Goal: Task Accomplishment & Management: Use online tool/utility

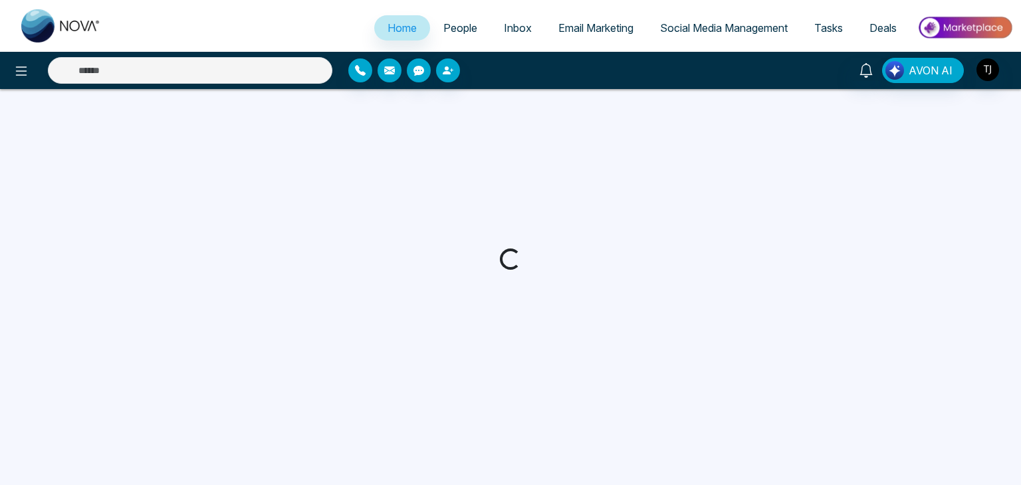
select select "*"
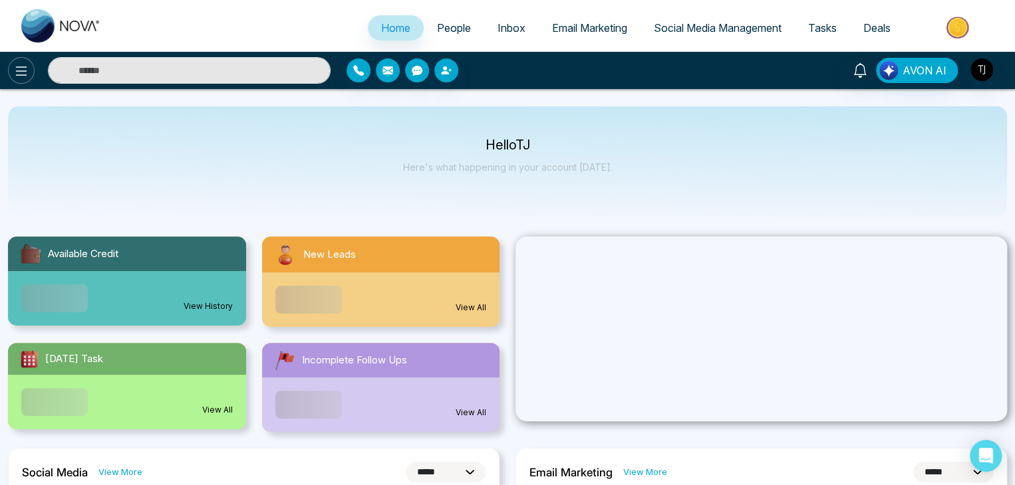
click at [19, 74] on icon at bounding box center [21, 71] width 16 height 16
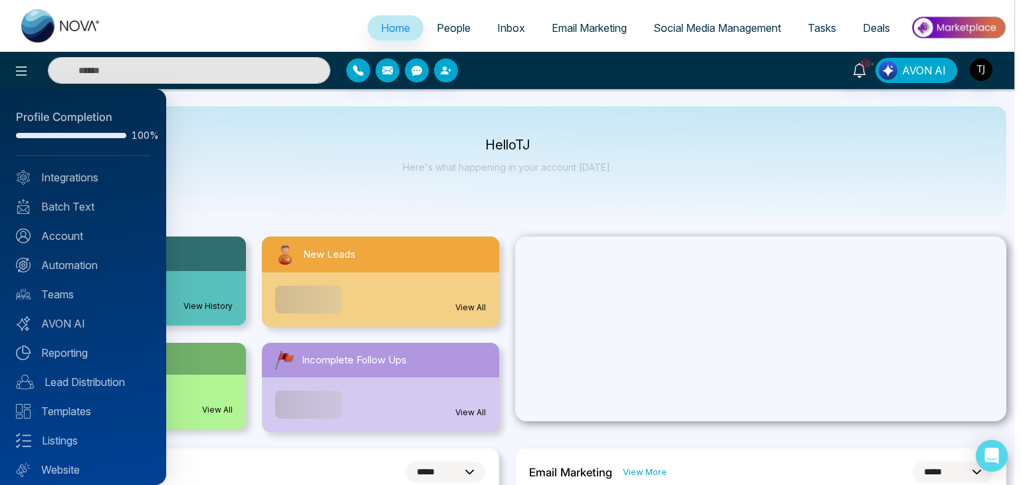
scroll to position [37, 0]
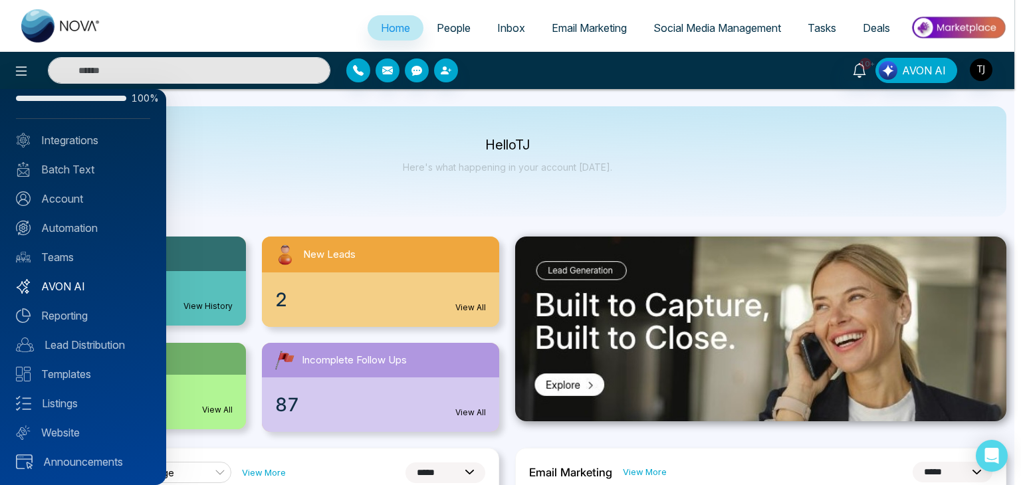
click at [71, 280] on link "AVON AI" at bounding box center [83, 287] width 134 height 16
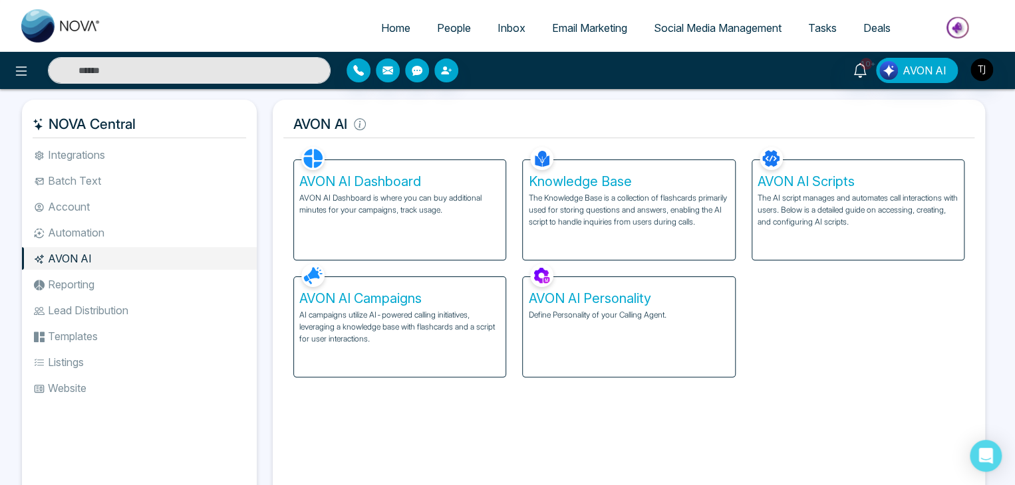
click at [420, 328] on p "AI campaigns utilize AI-powered calling initiatives, leveraging a knowledge bas…" at bounding box center [399, 327] width 201 height 36
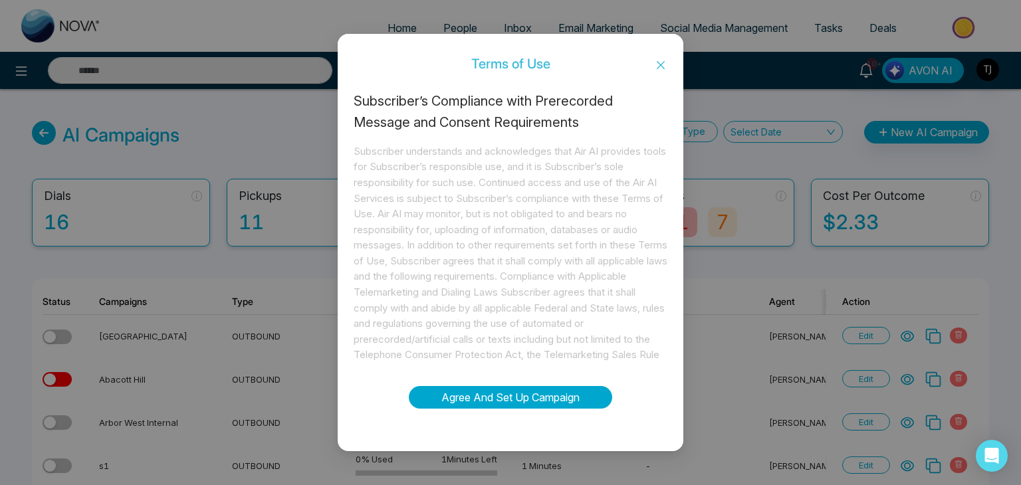
click at [572, 389] on button "Agree And Set Up Campaign" at bounding box center [510, 397] width 203 height 23
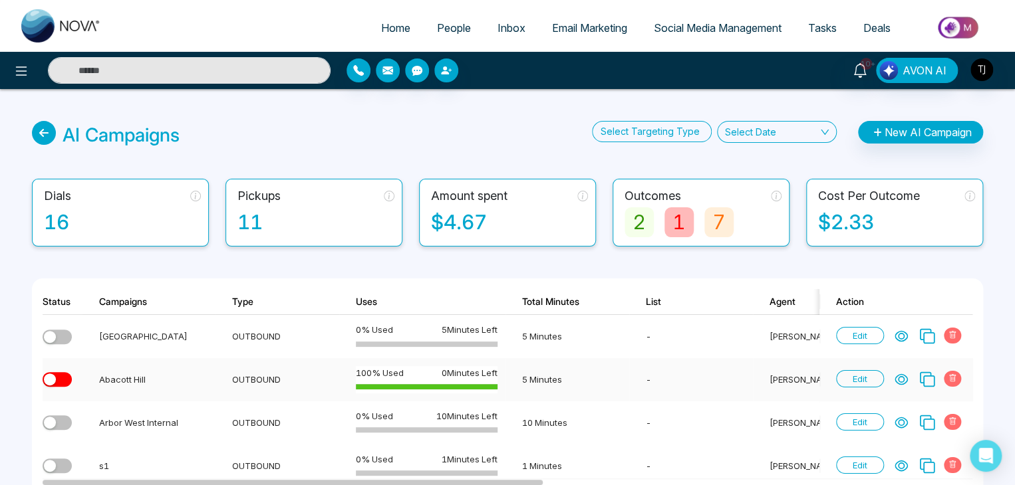
click at [873, 380] on span "Edit" at bounding box center [860, 378] width 48 height 17
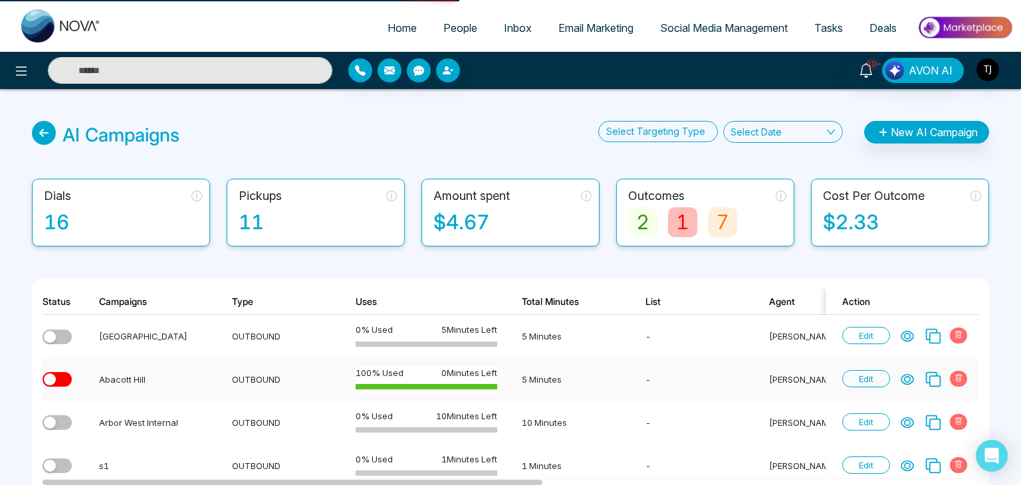
select select "***"
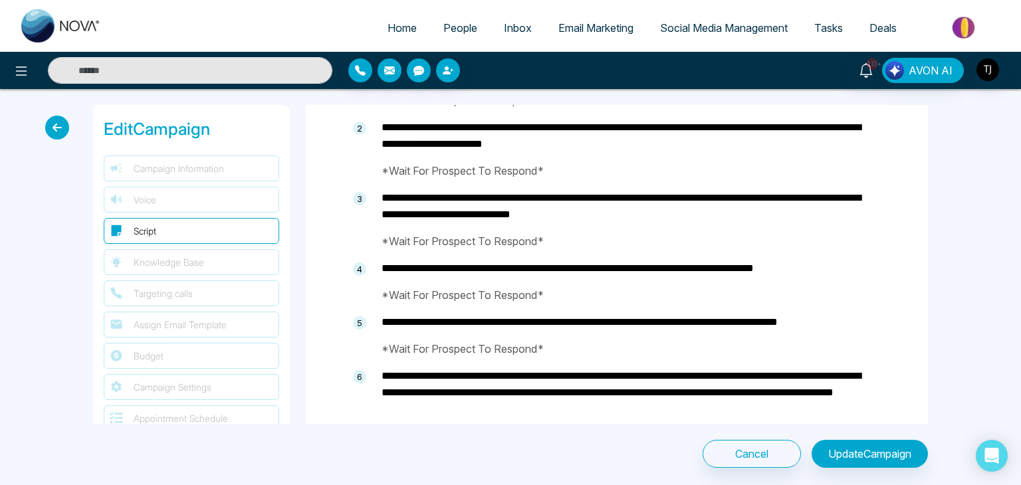
select select
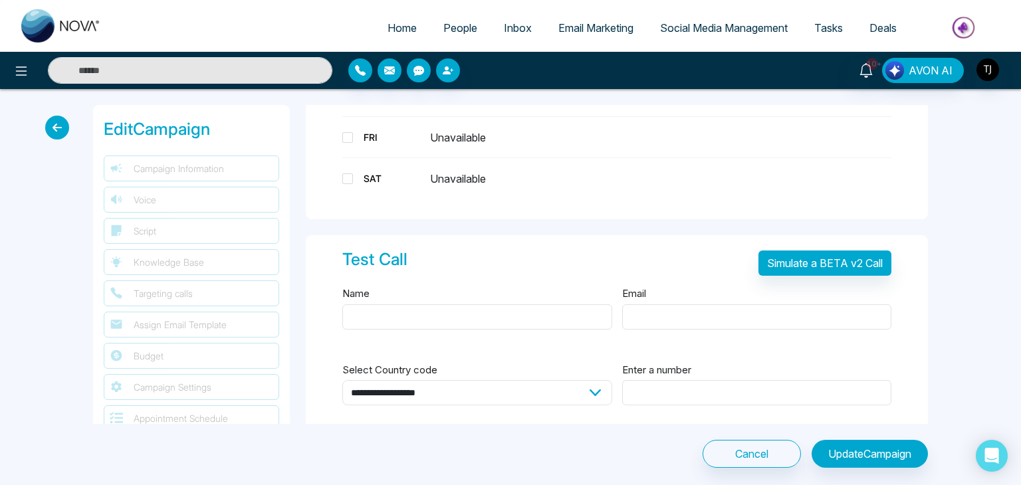
scroll to position [2435, 0]
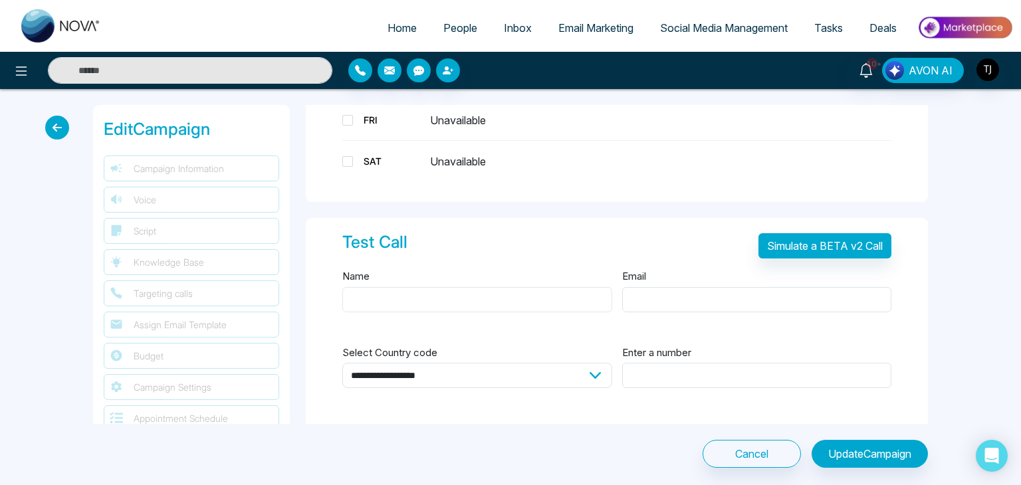
click at [555, 301] on input "Name" at bounding box center [477, 299] width 270 height 25
type input "****"
click at [647, 305] on div "Email" at bounding box center [757, 298] width 270 height 61
click at [657, 299] on input "Email" at bounding box center [757, 299] width 270 height 25
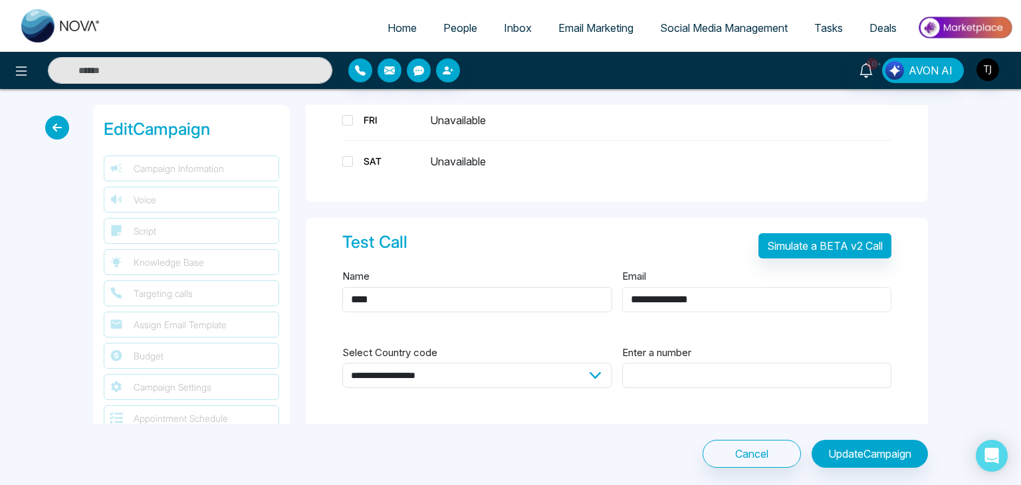
type input "**********"
click at [564, 363] on select "**********" at bounding box center [477, 375] width 270 height 25
select select "**"
click at [342, 363] on select "**********" at bounding box center [477, 375] width 270 height 25
click at [675, 365] on input "Enter a number" at bounding box center [757, 375] width 270 height 25
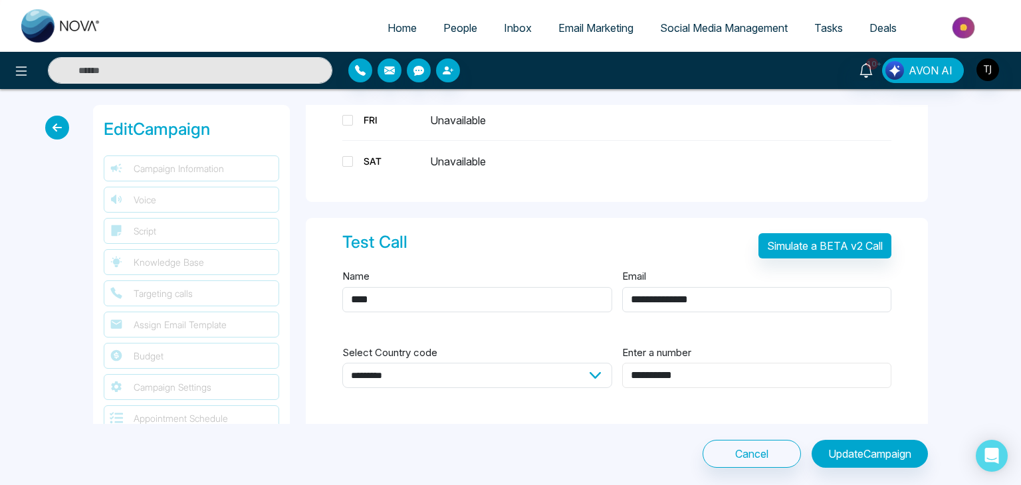
type input "**********"
click at [805, 253] on div "Test Call Simulate a BETA v2 Call" at bounding box center [616, 249] width 549 height 39
click at [818, 244] on button "Simulate a BETA v2 Call" at bounding box center [825, 245] width 133 height 25
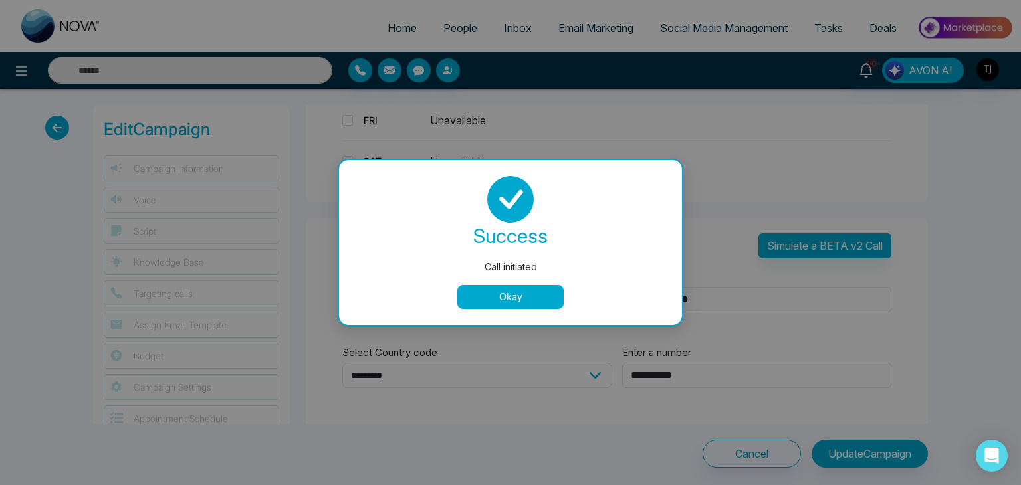
click at [490, 296] on button "Okay" at bounding box center [510, 297] width 106 height 24
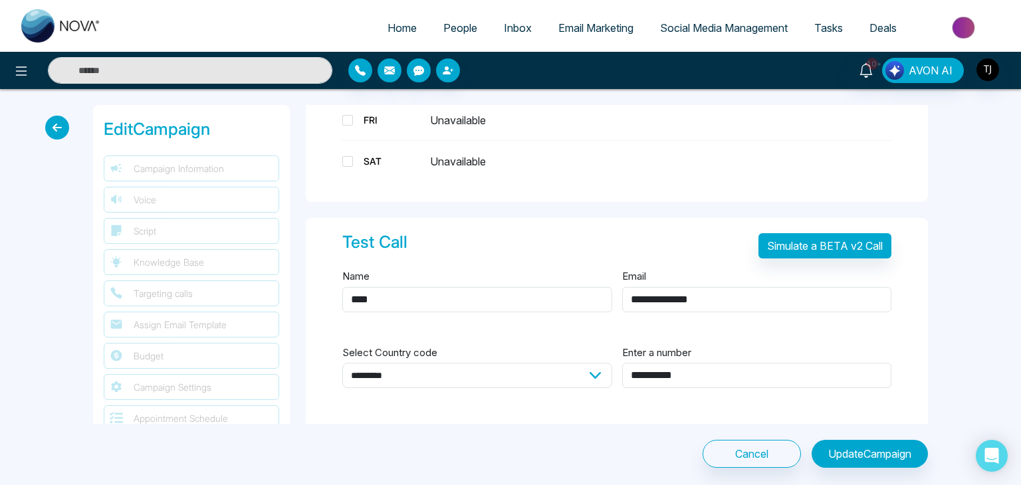
click at [399, 20] on link "Home" at bounding box center [402, 27] width 56 height 25
select select "*"
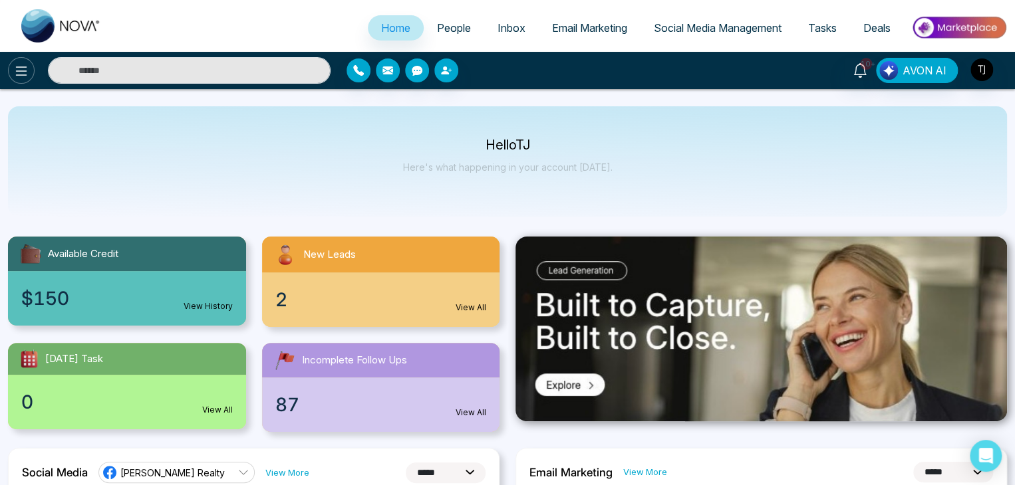
click at [23, 72] on icon at bounding box center [21, 71] width 16 height 16
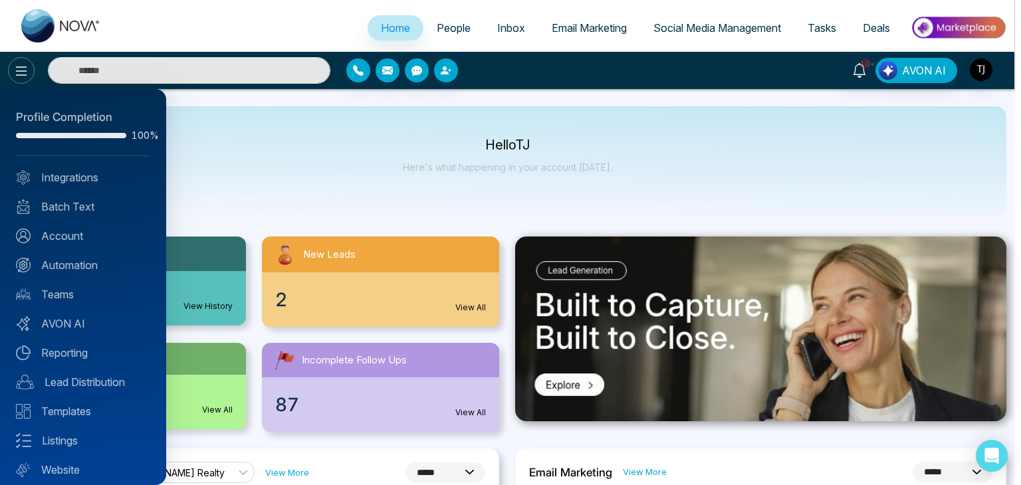
click at [23, 72] on div at bounding box center [510, 242] width 1021 height 485
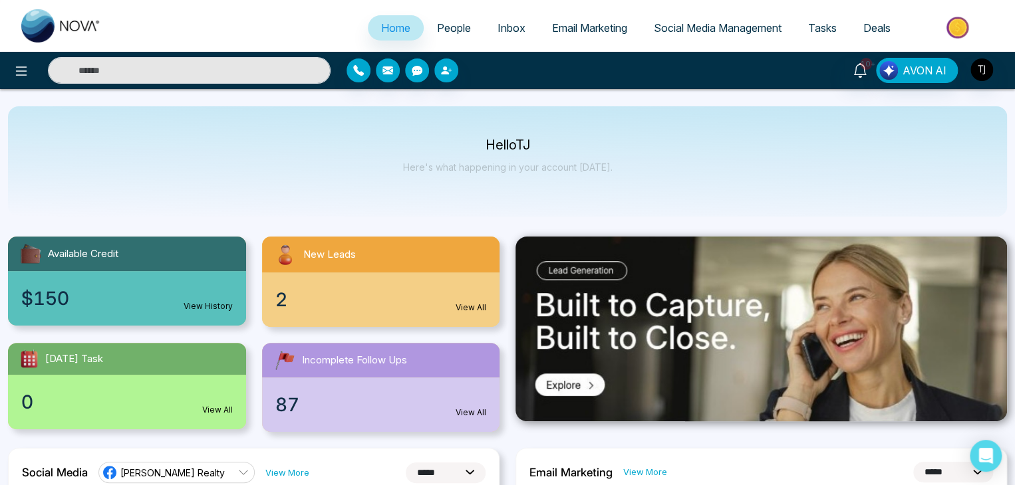
click at [769, 178] on div "Hello [PERSON_NAME] Here's what happening in your account [DATE]." at bounding box center [507, 161] width 999 height 110
click at [19, 80] on button at bounding box center [21, 70] width 27 height 27
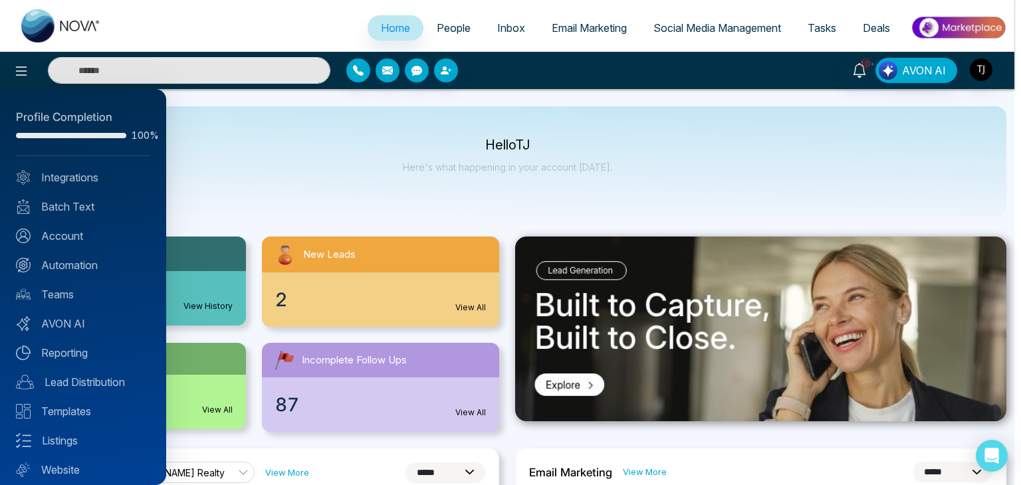
scroll to position [37, 0]
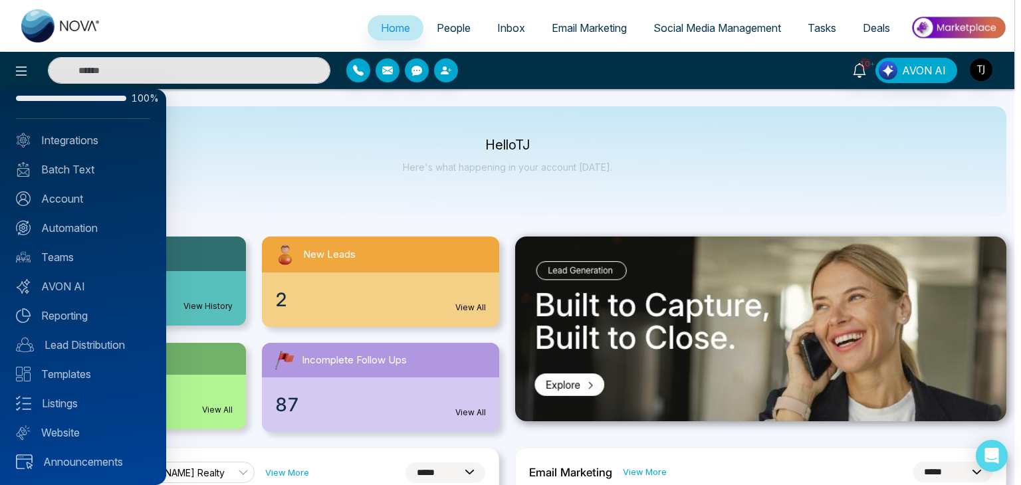
click at [295, 118] on div at bounding box center [510, 242] width 1021 height 485
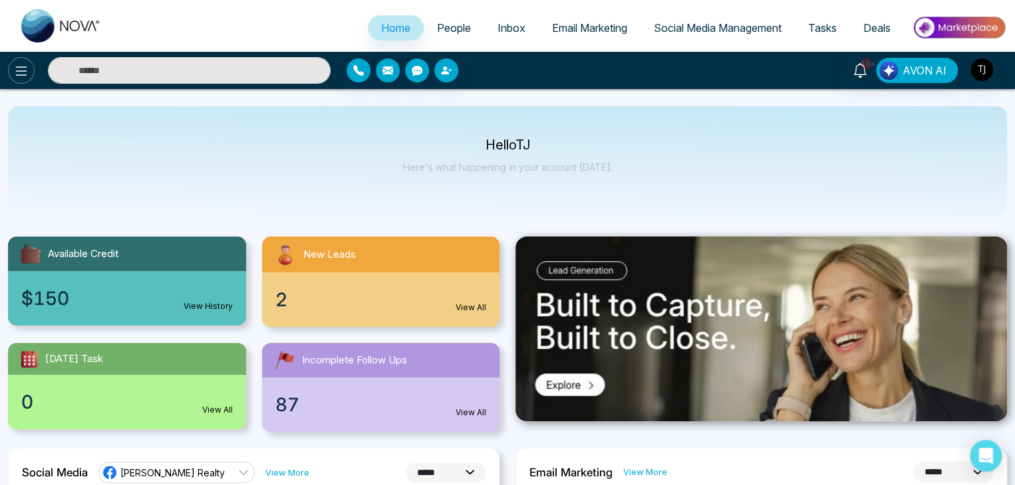
click at [19, 65] on icon at bounding box center [21, 71] width 16 height 16
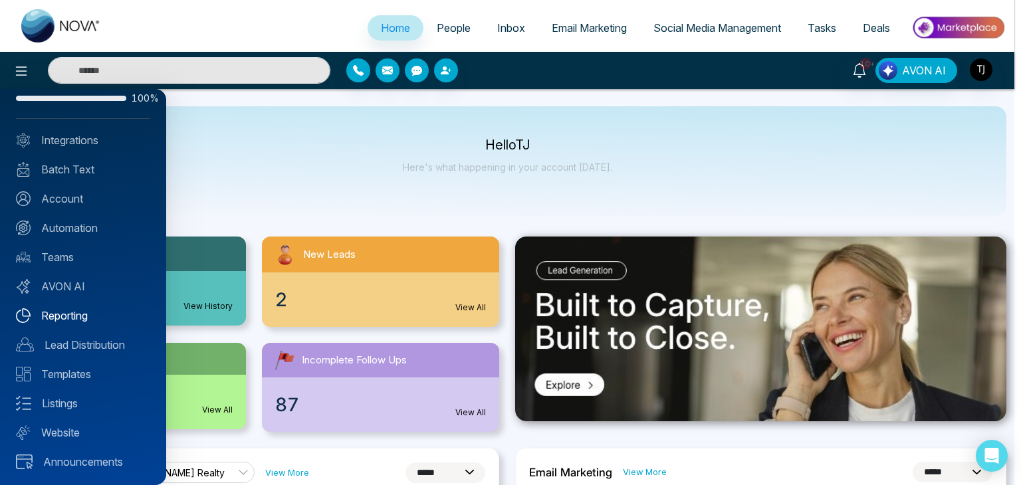
scroll to position [0, 0]
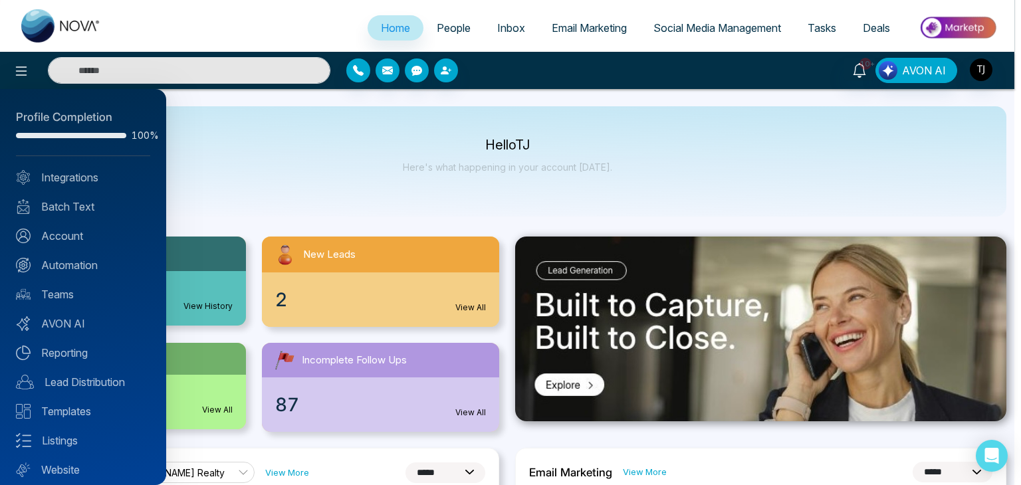
click at [308, 176] on div at bounding box center [510, 242] width 1021 height 485
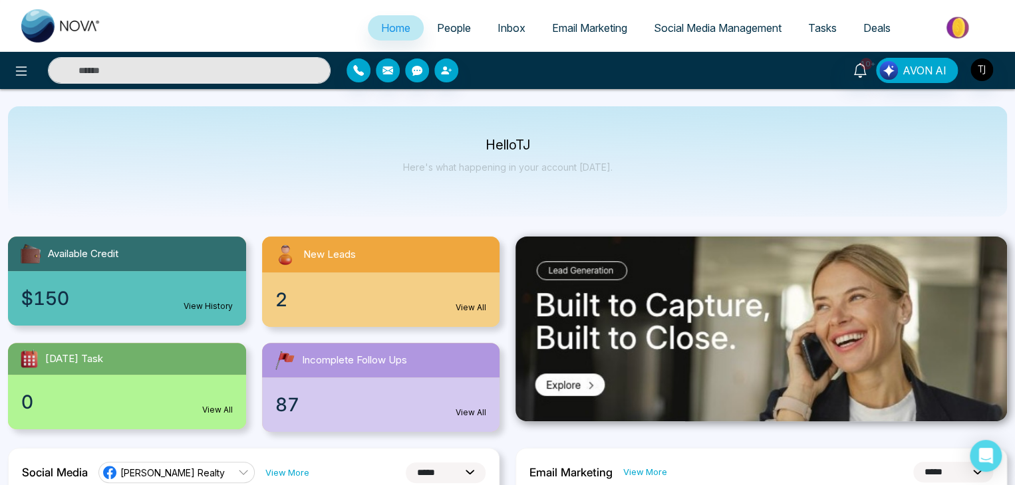
click at [460, 20] on link "People" at bounding box center [454, 27] width 61 height 25
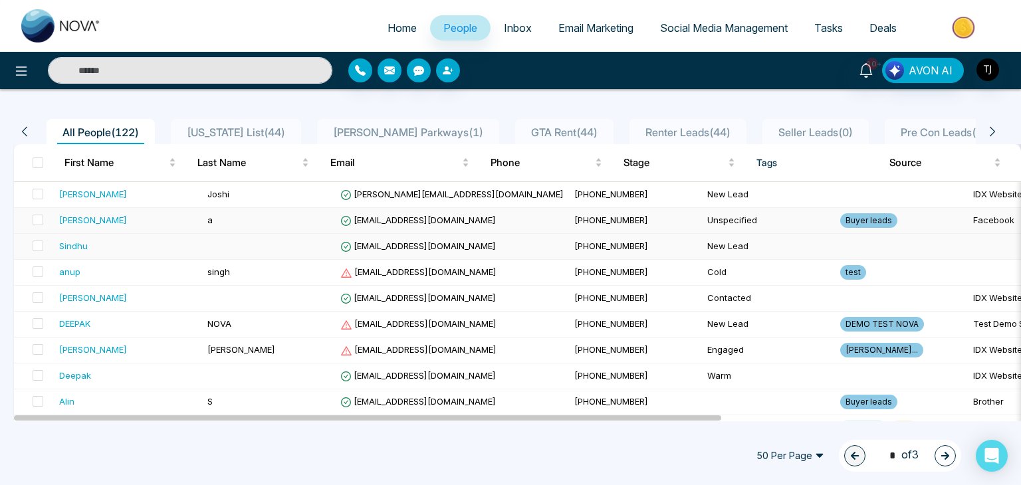
scroll to position [87, 0]
click at [5, 75] on div at bounding box center [170, 70] width 340 height 27
click at [27, 77] on icon at bounding box center [21, 71] width 16 height 16
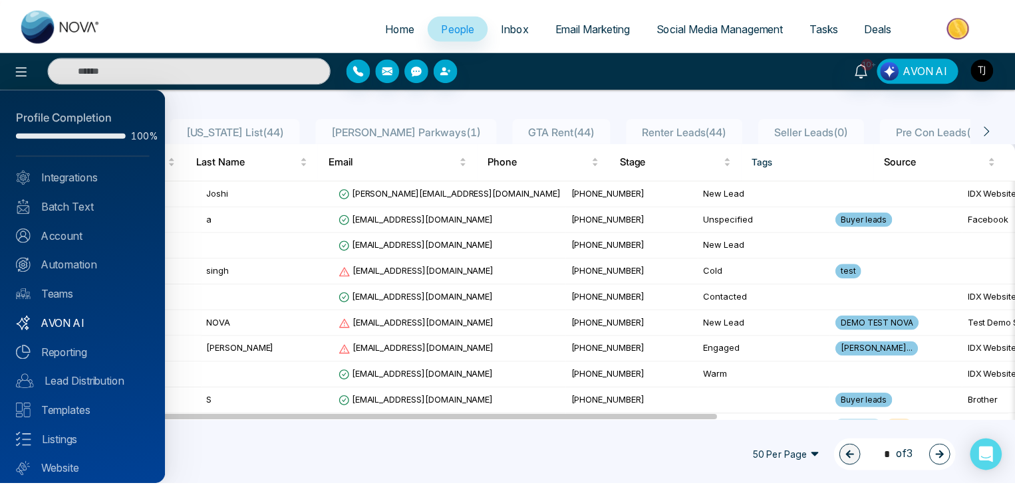
scroll to position [37, 0]
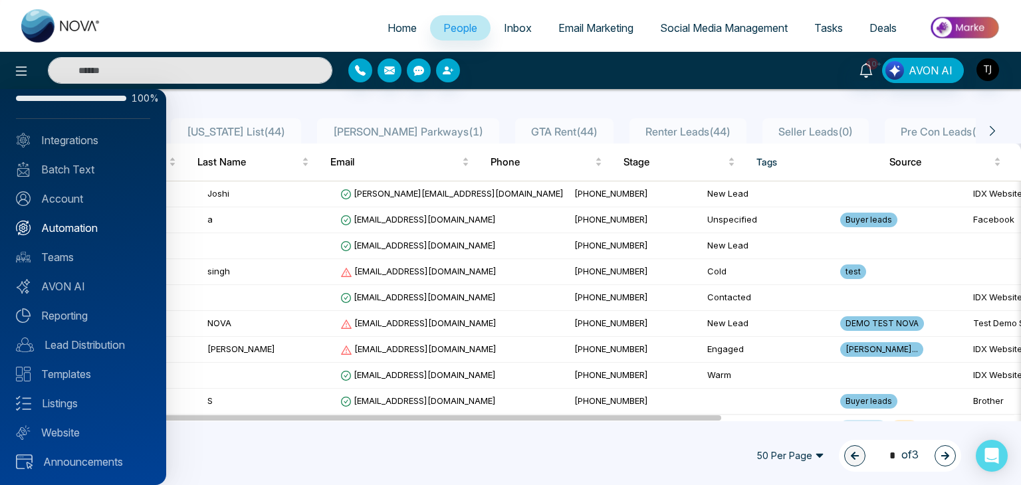
click at [92, 228] on link "Automation" at bounding box center [83, 228] width 134 height 16
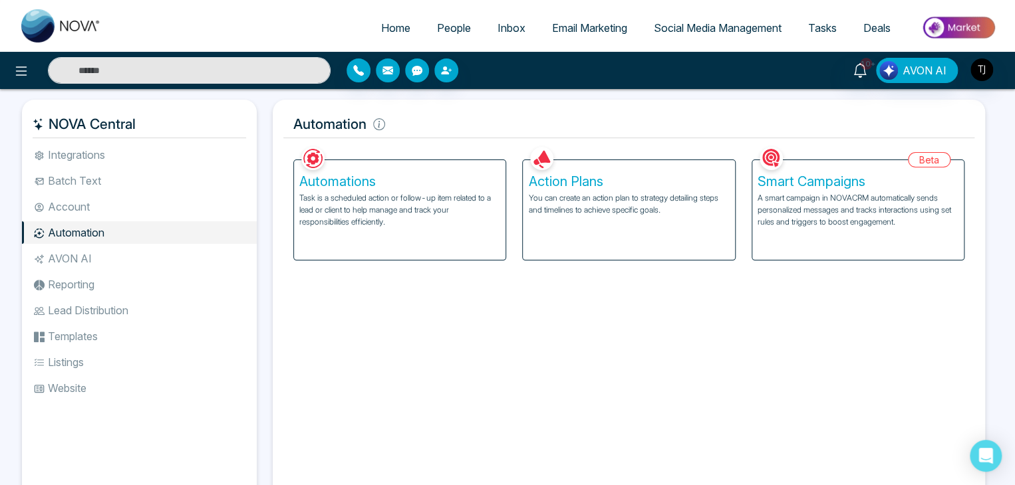
click at [840, 209] on p "A smart campaign in NOVACRM automatically sends personalized messages and track…" at bounding box center [857, 210] width 201 height 36
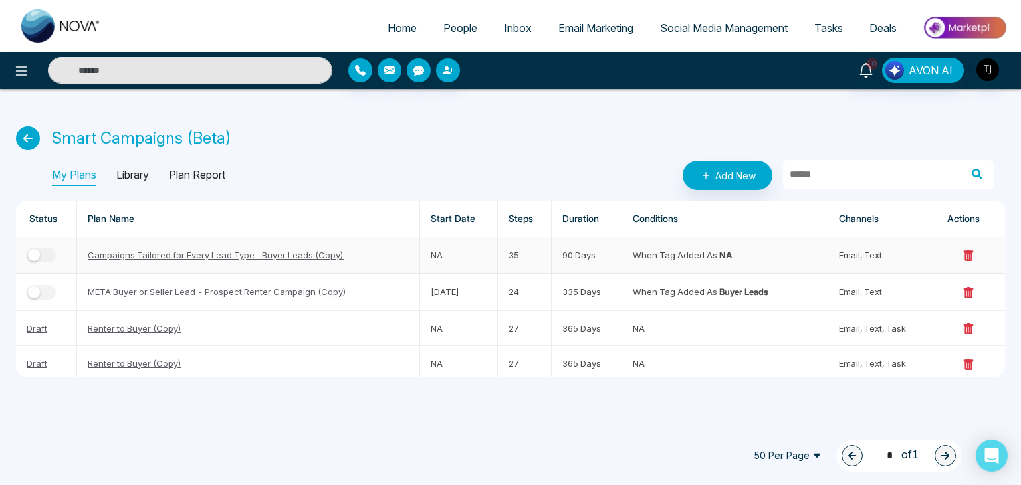
click at [689, 256] on td "When tag added as NA" at bounding box center [724, 255] width 205 height 37
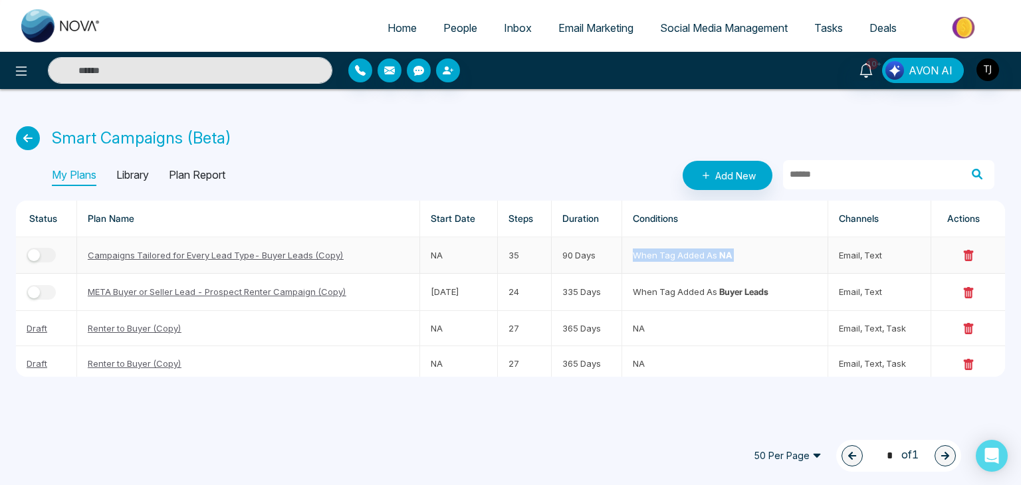
click at [738, 259] on td "When tag added as NA" at bounding box center [724, 255] width 205 height 37
click at [747, 295] on strong "Buyer leads" at bounding box center [743, 292] width 49 height 11
click at [390, 33] on span "Home" at bounding box center [402, 27] width 29 height 13
select select "*"
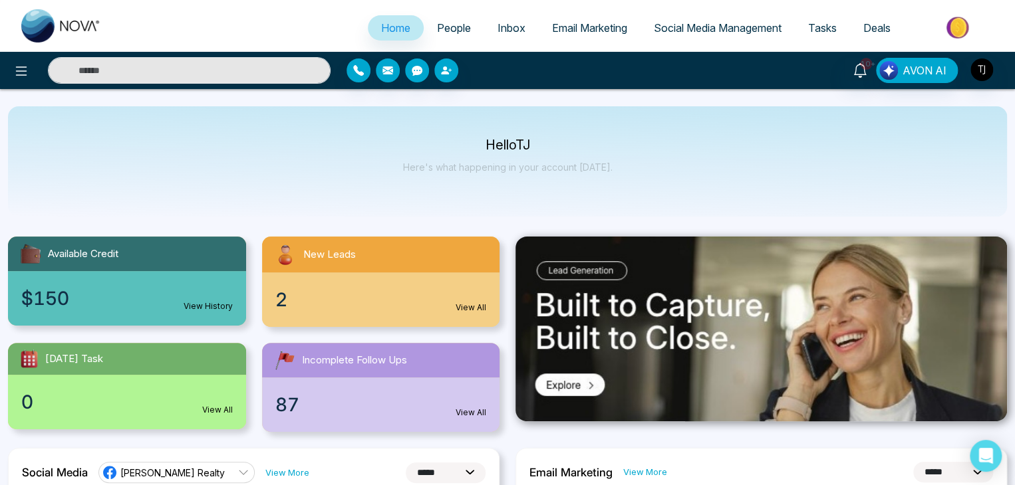
click at [460, 30] on span "People" at bounding box center [454, 27] width 34 height 13
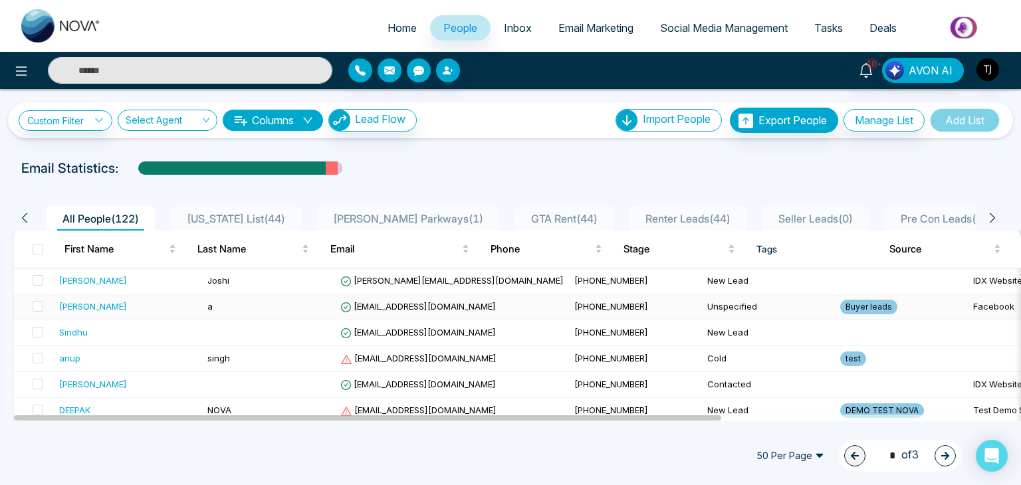
click at [428, 302] on span "[EMAIL_ADDRESS][DOMAIN_NAME]" at bounding box center [418, 306] width 156 height 11
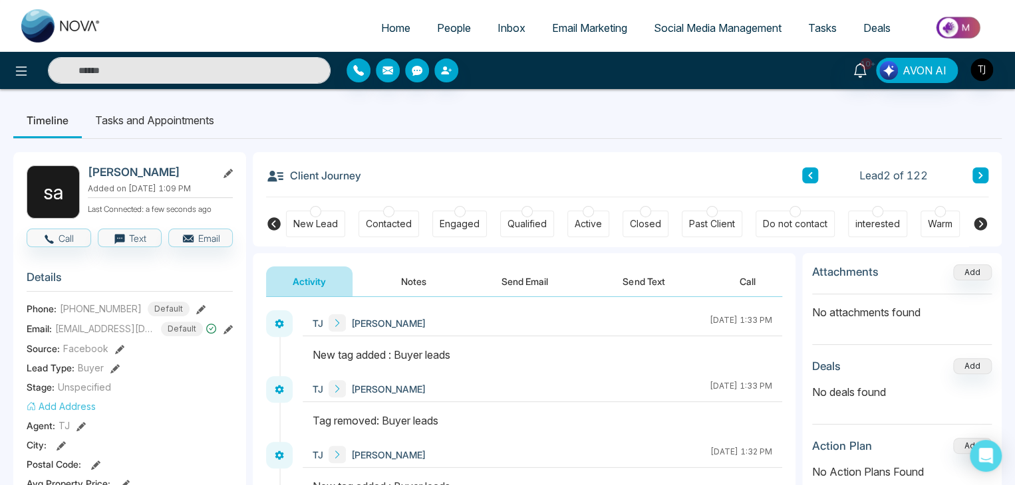
click at [424, 30] on link "People" at bounding box center [454, 27] width 61 height 25
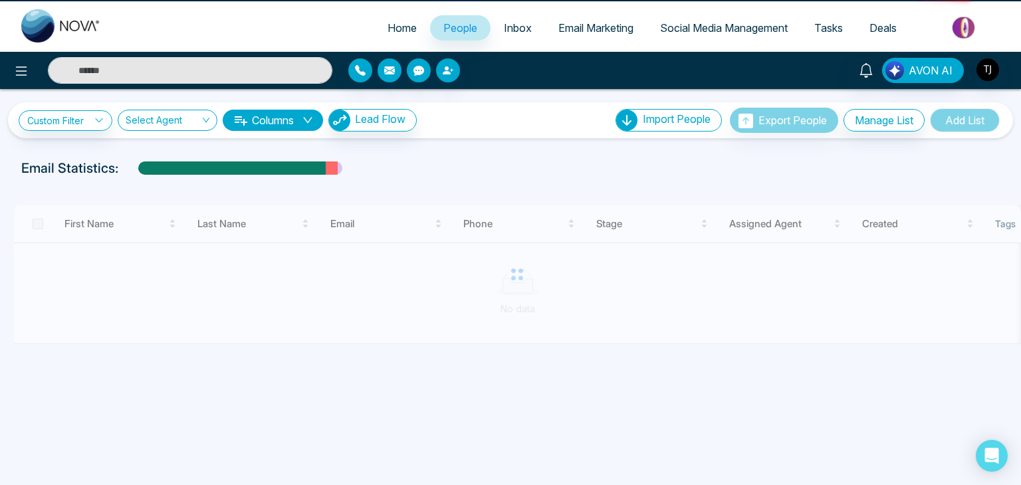
click at [388, 30] on span "Home" at bounding box center [402, 27] width 29 height 13
select select "*"
